Goal: Transaction & Acquisition: Purchase product/service

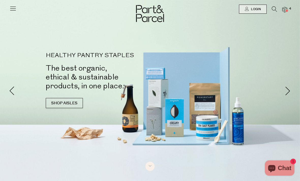
click at [285, 10] on img at bounding box center [284, 10] width 5 height 6
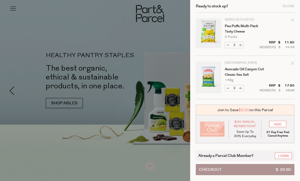
click at [230, 90] on button "Decrease Avocado Oil Canyon Cut" at bounding box center [228, 88] width 6 height 6
type input "1"
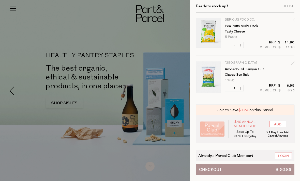
click at [242, 88] on button "Increase Avocado Oil Canyon Cut" at bounding box center [240, 88] width 6 height 6
type input "2"
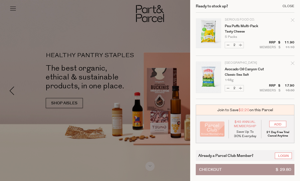
click at [287, 7] on div "Close" at bounding box center [288, 6] width 12 height 3
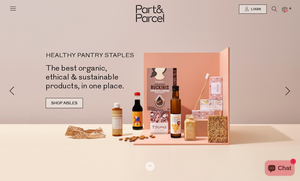
click at [59, 98] on link "SHOP AISLES" at bounding box center [64, 103] width 37 height 10
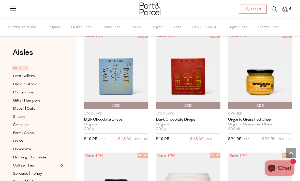
scroll to position [415, 0]
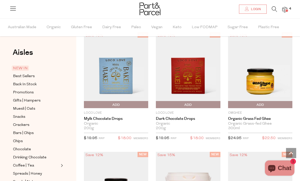
click at [124, 108] on img at bounding box center [116, 70] width 64 height 76
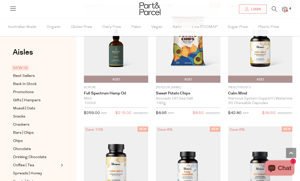
scroll to position [924, 0]
click at [273, 81] on img at bounding box center [260, 43] width 64 height 76
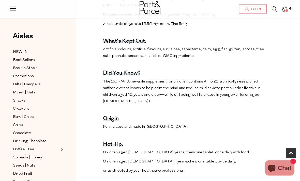
scroll to position [284, 0]
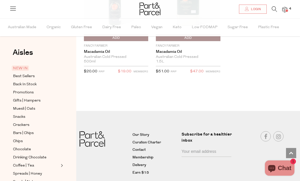
scroll to position [1224, 0]
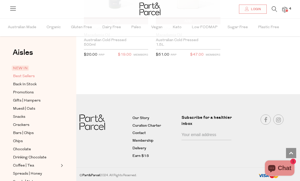
click at [32, 76] on span "Best Sellers" at bounding box center [24, 76] width 22 height 6
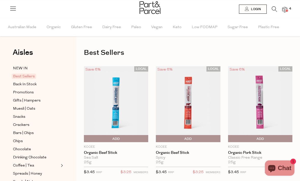
type input "2"
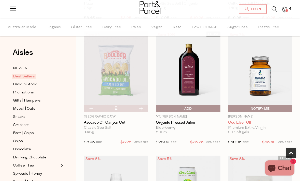
scroll to position [279, 0]
click at [250, 124] on link "Cod Liver Oil" at bounding box center [260, 122] width 64 height 5
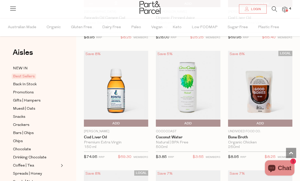
scroll to position [384, 0]
click at [108, 139] on link "Cod Liver Oil" at bounding box center [116, 137] width 64 height 5
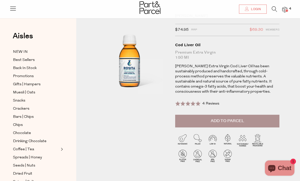
scroll to position [20, 0]
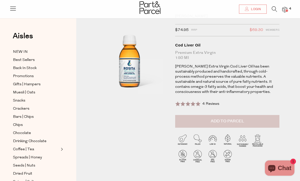
click at [276, 122] on button "Add to Parcel" at bounding box center [227, 121] width 104 height 13
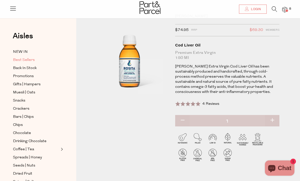
click at [32, 62] on span "Best Sellers" at bounding box center [24, 60] width 22 height 6
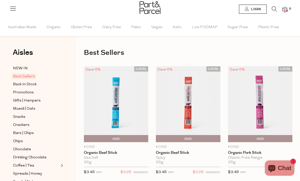
type input "2"
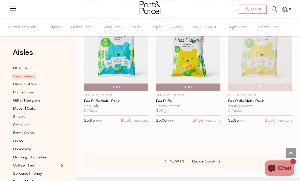
scroll to position [1618, 0]
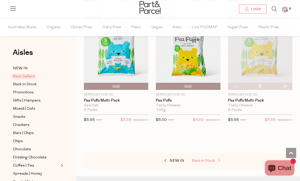
click at [217, 159] on span at bounding box center [218, 161] width 7 height 4
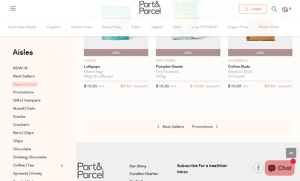
scroll to position [336, 0]
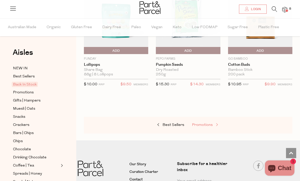
click at [213, 125] on span at bounding box center [216, 125] width 7 height 4
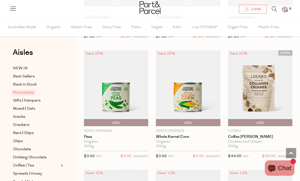
scroll to position [256, 0]
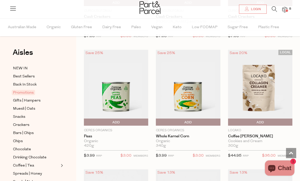
click at [200, 122] on span "Add To Parcel" at bounding box center [188, 123] width 62 height 8
click at [157, 121] on span "Adding..." at bounding box center [157, 123] width 0 height 8
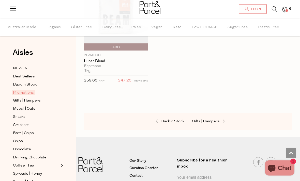
scroll to position [819, 0]
click at [36, 109] on link "Muesli | Oats" at bounding box center [36, 109] width 46 height 6
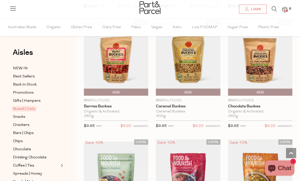
scroll to position [766, 0]
